Goal: Task Accomplishment & Management: Use online tool/utility

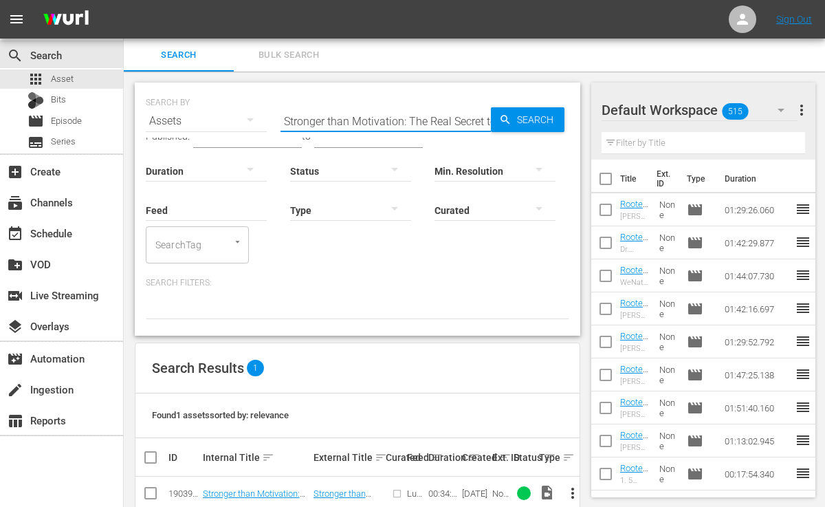
scroll to position [21, 0]
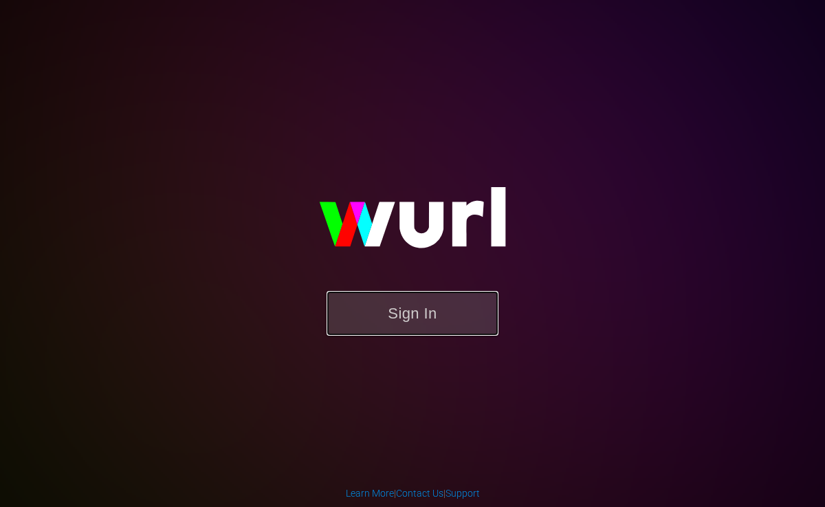
click at [389, 308] on button "Sign In" at bounding box center [413, 313] width 172 height 45
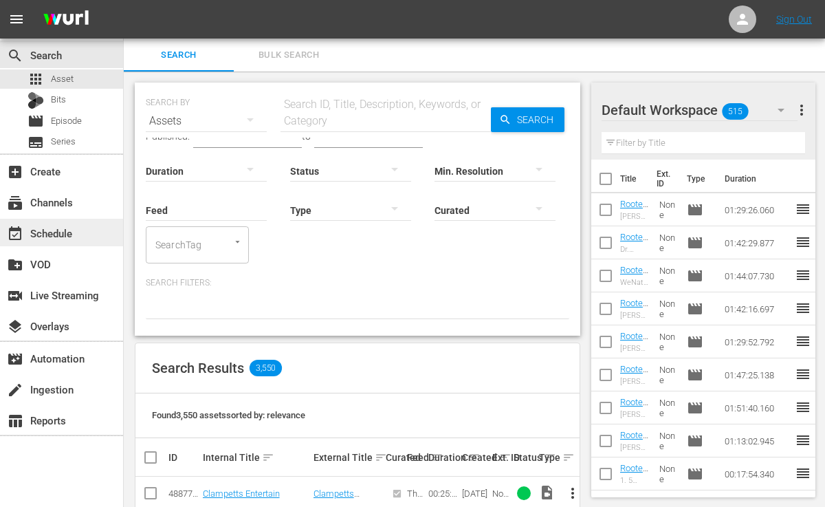
click at [46, 227] on div "event_available Schedule" at bounding box center [38, 231] width 77 height 12
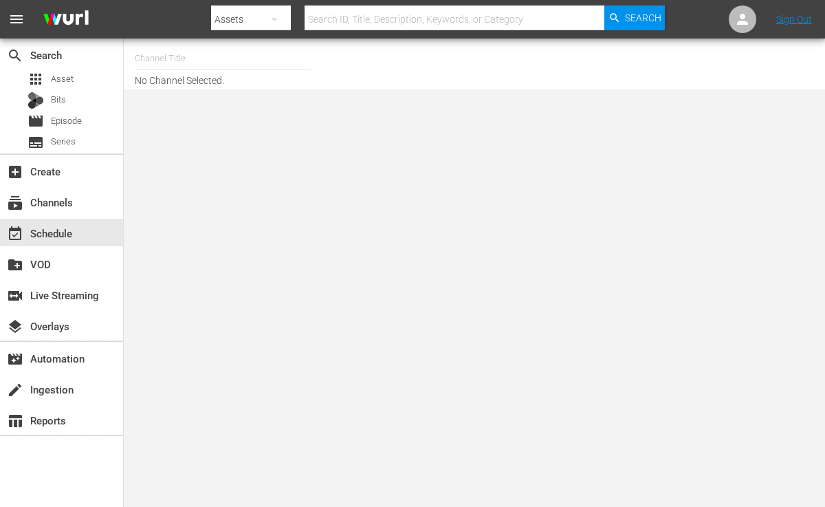
click at [193, 60] on input "text" at bounding box center [223, 58] width 176 height 33
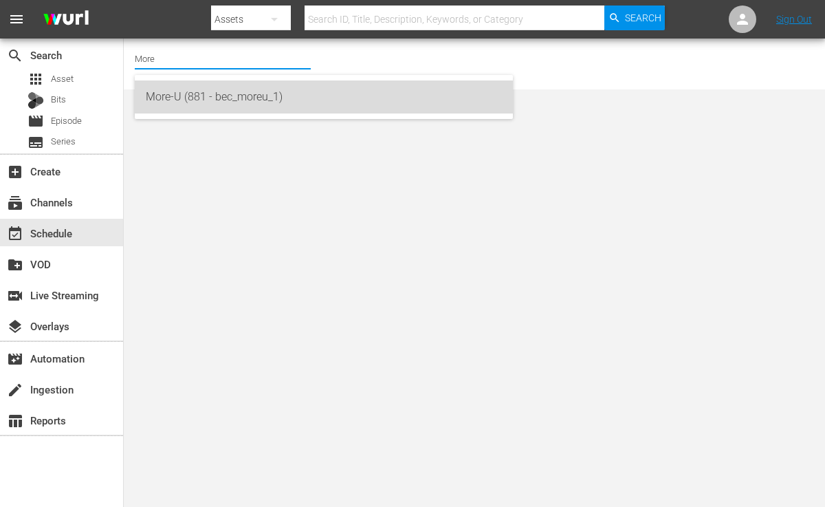
click at [167, 98] on div "More-U (881 - bec_moreu_1)" at bounding box center [324, 96] width 356 height 33
type input "More-U (881 - bec_moreu_1)"
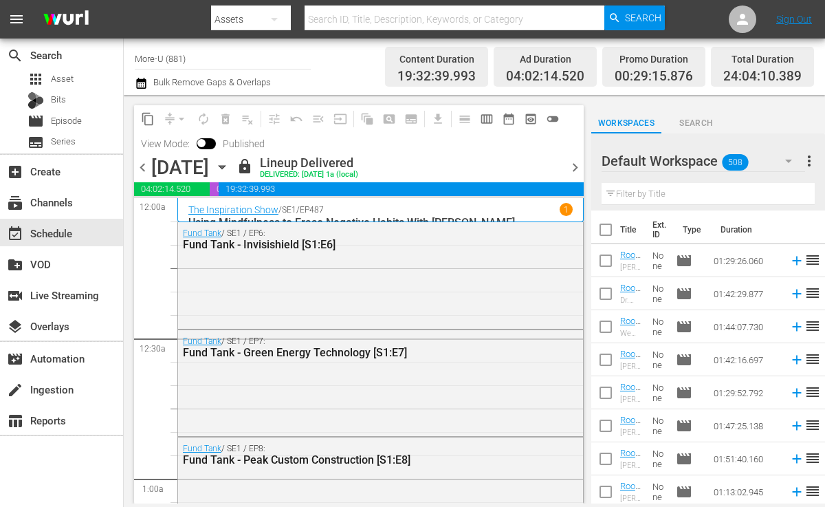
click at [571, 162] on span "chevron_right" at bounding box center [575, 167] width 17 height 17
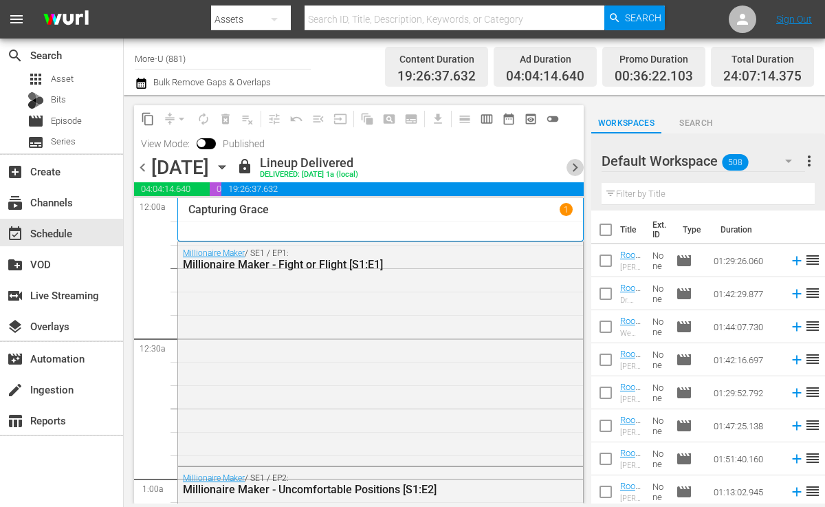
click at [571, 162] on span "chevron_right" at bounding box center [575, 167] width 17 height 17
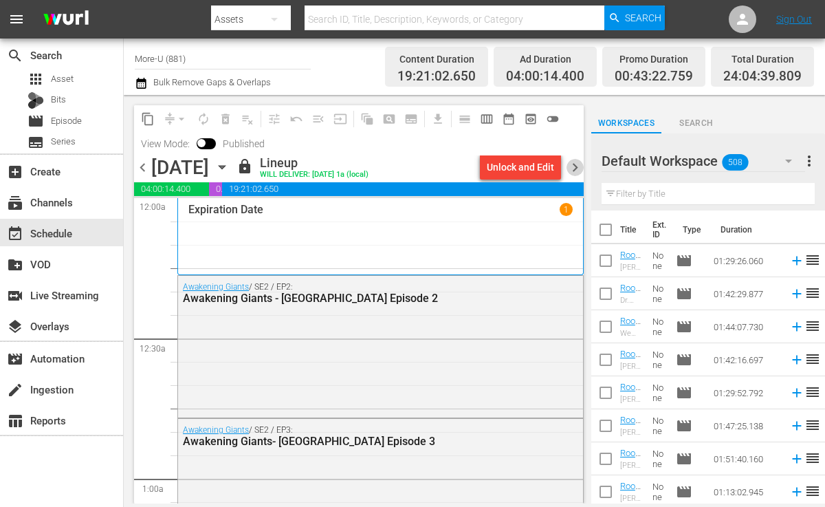
click at [571, 160] on span "chevron_right" at bounding box center [575, 167] width 17 height 17
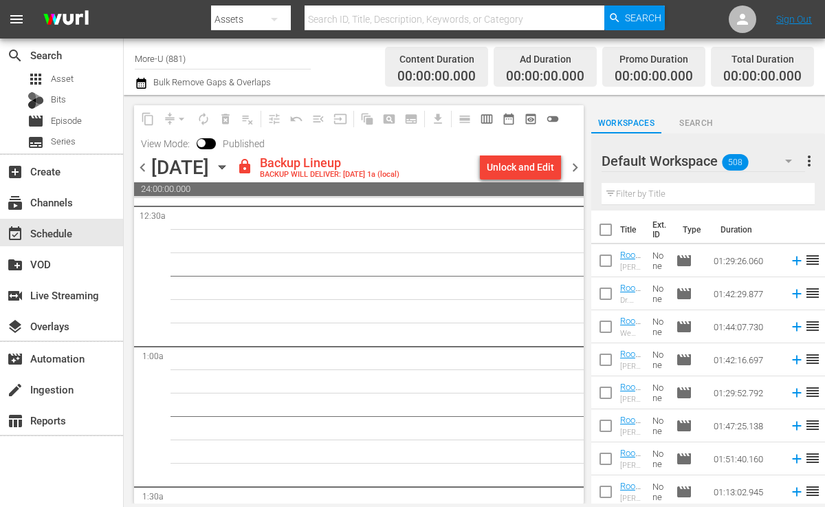
scroll to position [135, 0]
click at [541, 170] on div "Unlock and Edit" at bounding box center [520, 167] width 67 height 25
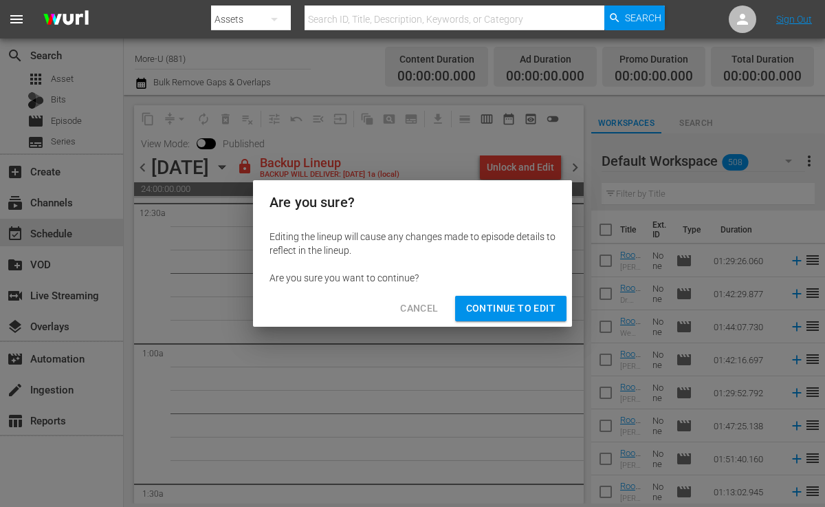
click at [493, 313] on span "Continue to Edit" at bounding box center [510, 308] width 89 height 17
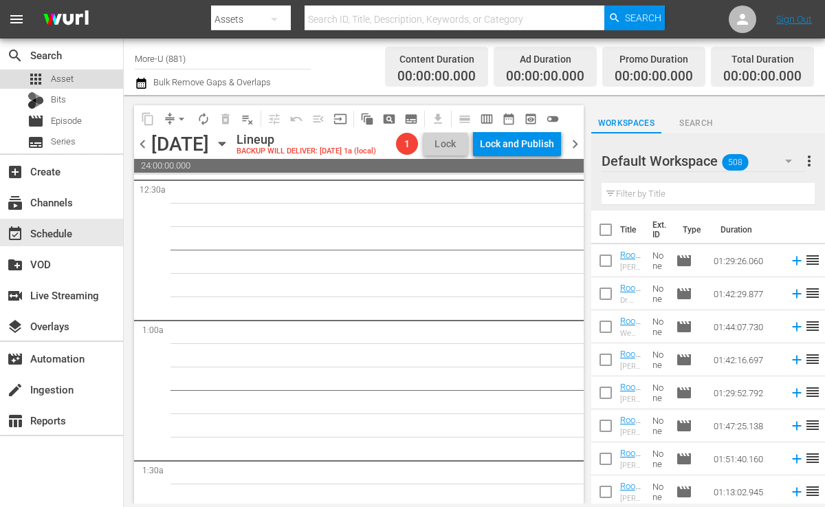
click at [67, 87] on div "apps Asset" at bounding box center [51, 78] width 46 height 19
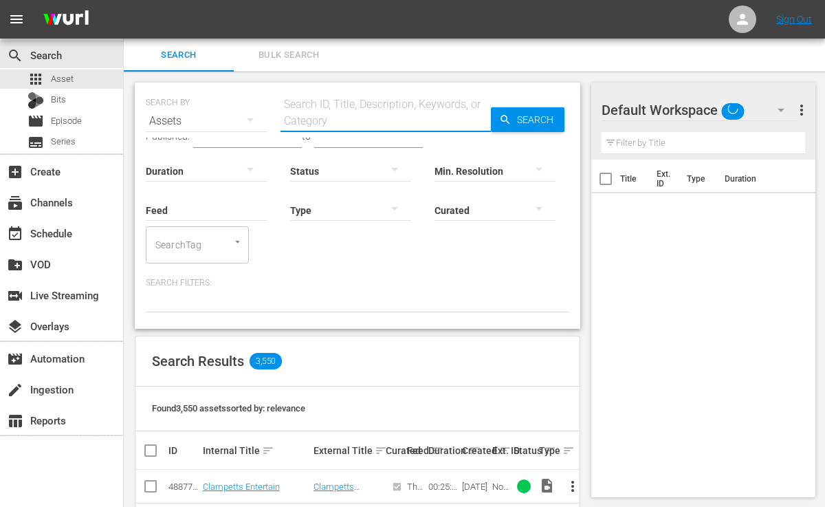
click at [314, 119] on input "text" at bounding box center [386, 121] width 210 height 33
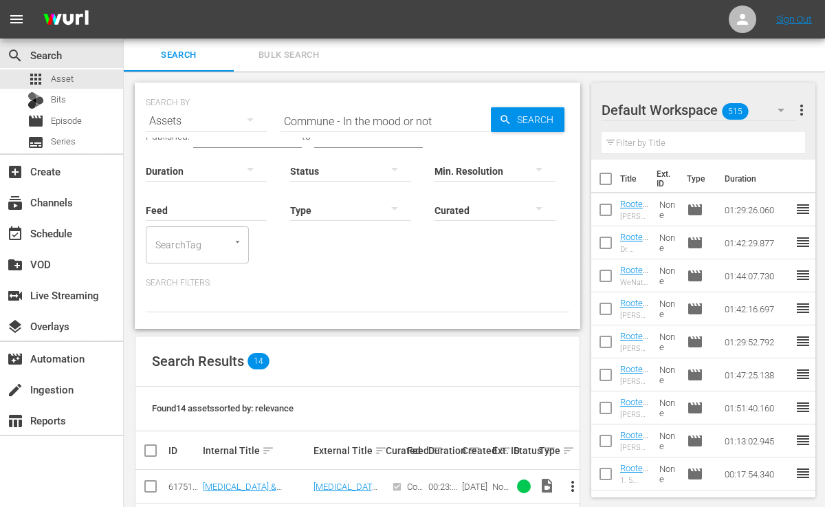
click at [405, 2] on nav "menu Sign Out" at bounding box center [412, 19] width 825 height 39
click at [438, 116] on input "Commune - In the mood or not" at bounding box center [386, 121] width 210 height 33
type input "C"
paste input "Commune - In the Mood (Or Not): What Every Woman Should Know About Libido"
type input "Commune - In the Mood (Or Not):"
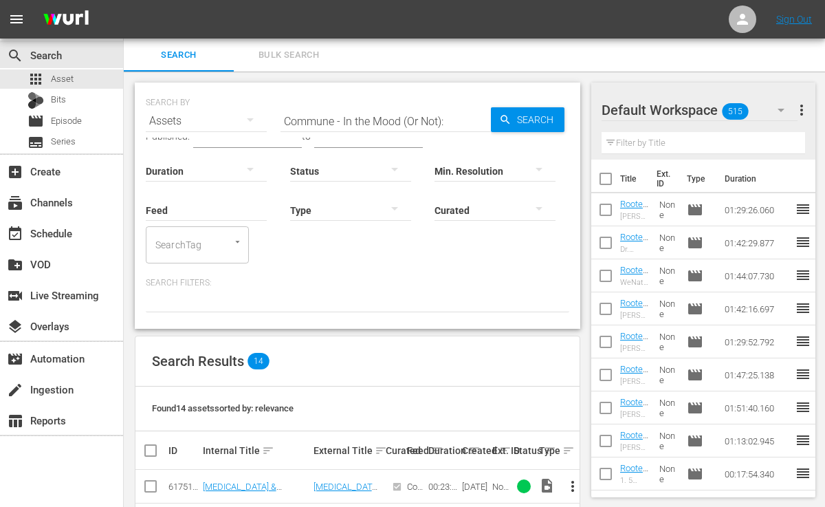
click at [388, 1] on nav "menu Sign Out" at bounding box center [412, 19] width 825 height 39
